Goal: Navigation & Orientation: Find specific page/section

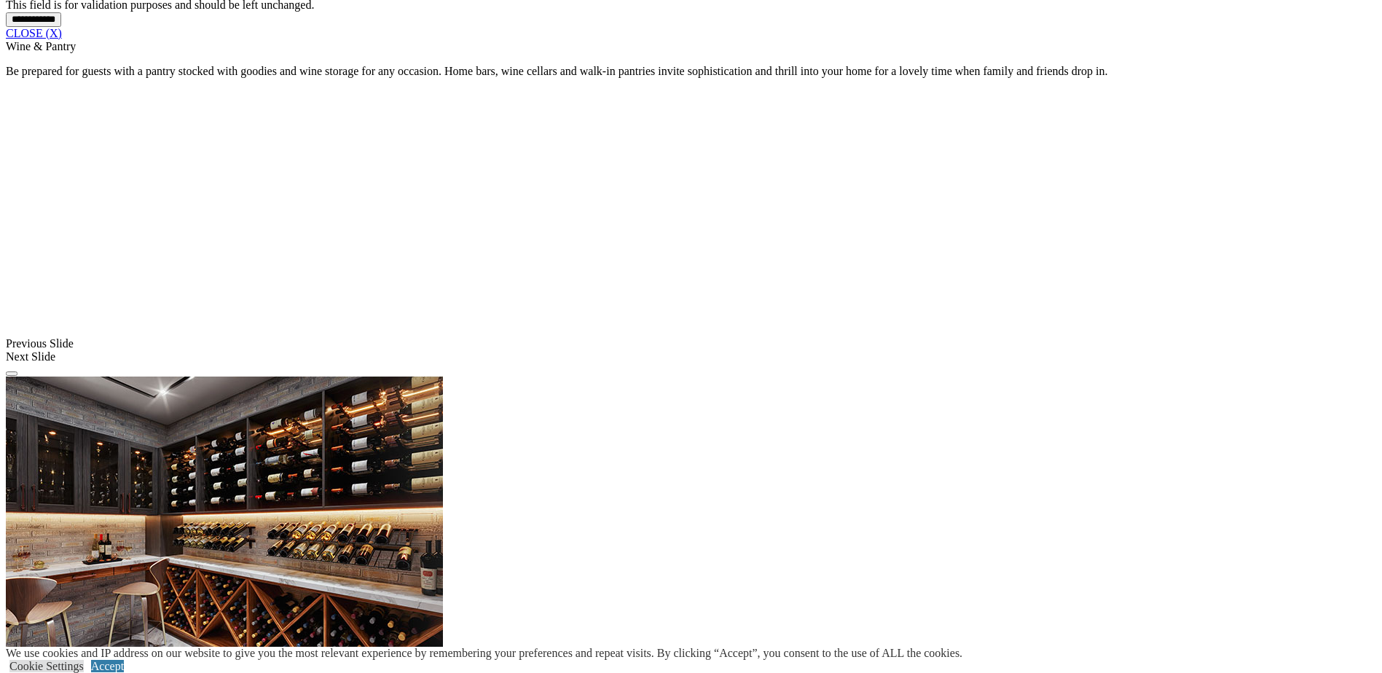
scroll to position [1457, 0]
